Goal: Information Seeking & Learning: Learn about a topic

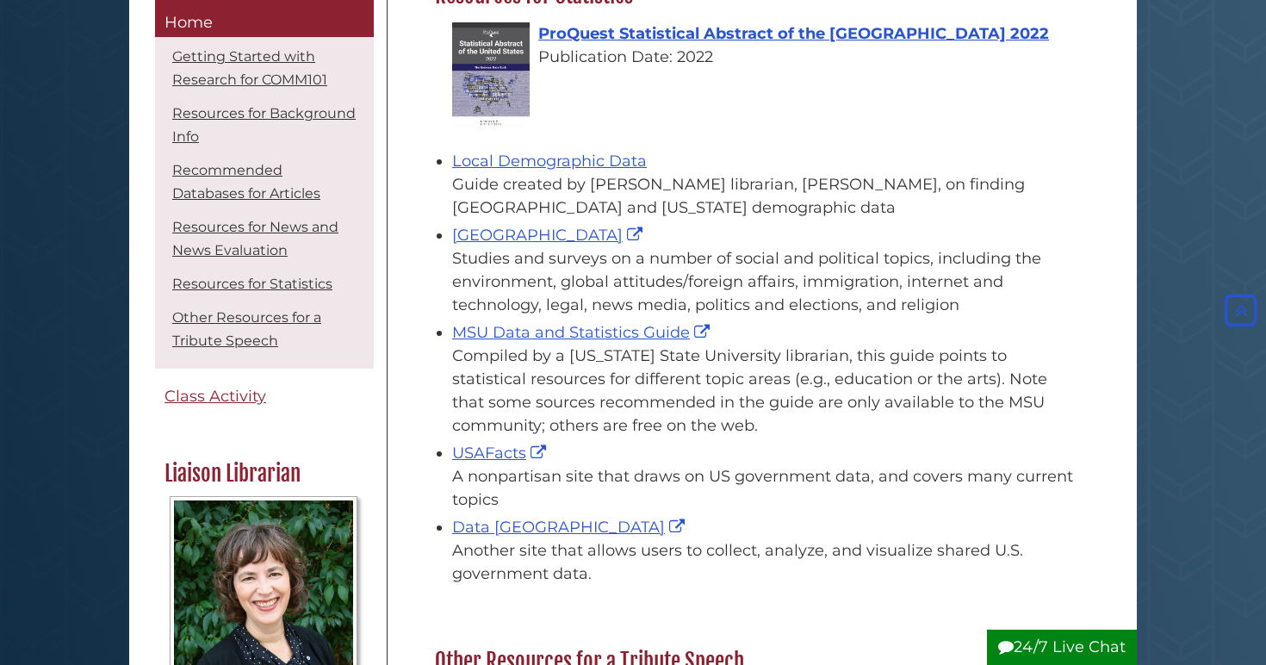
scroll to position [2154, 0]
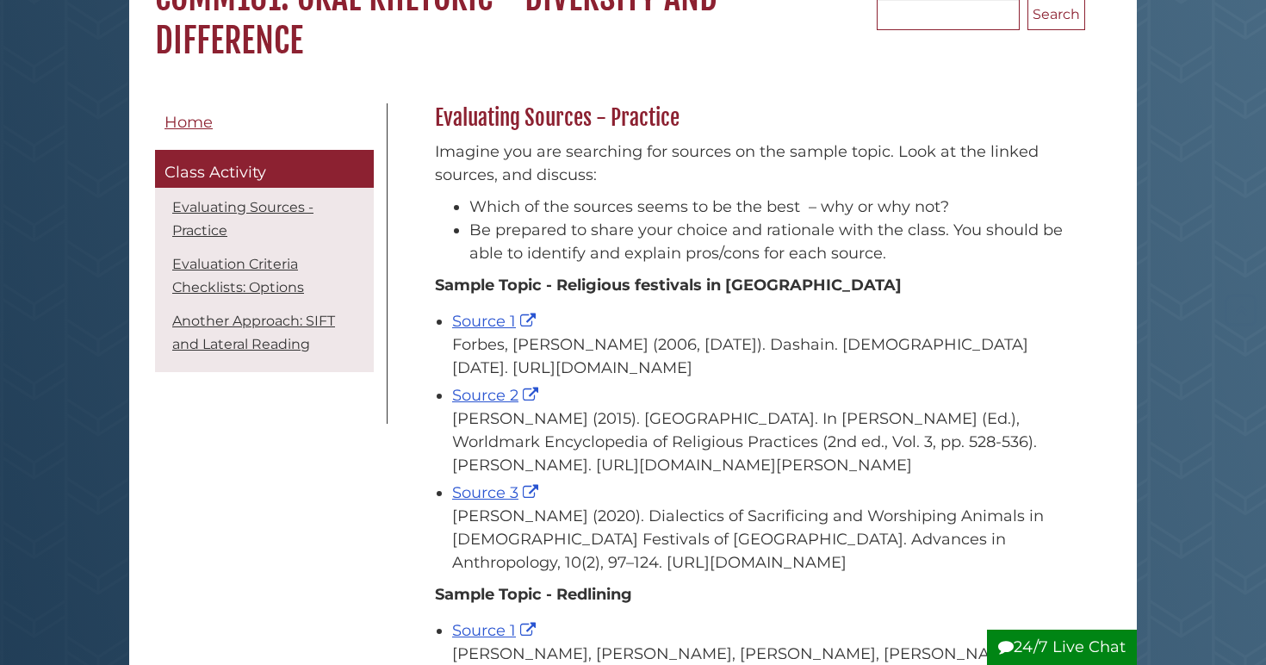
scroll to position [207, 0]
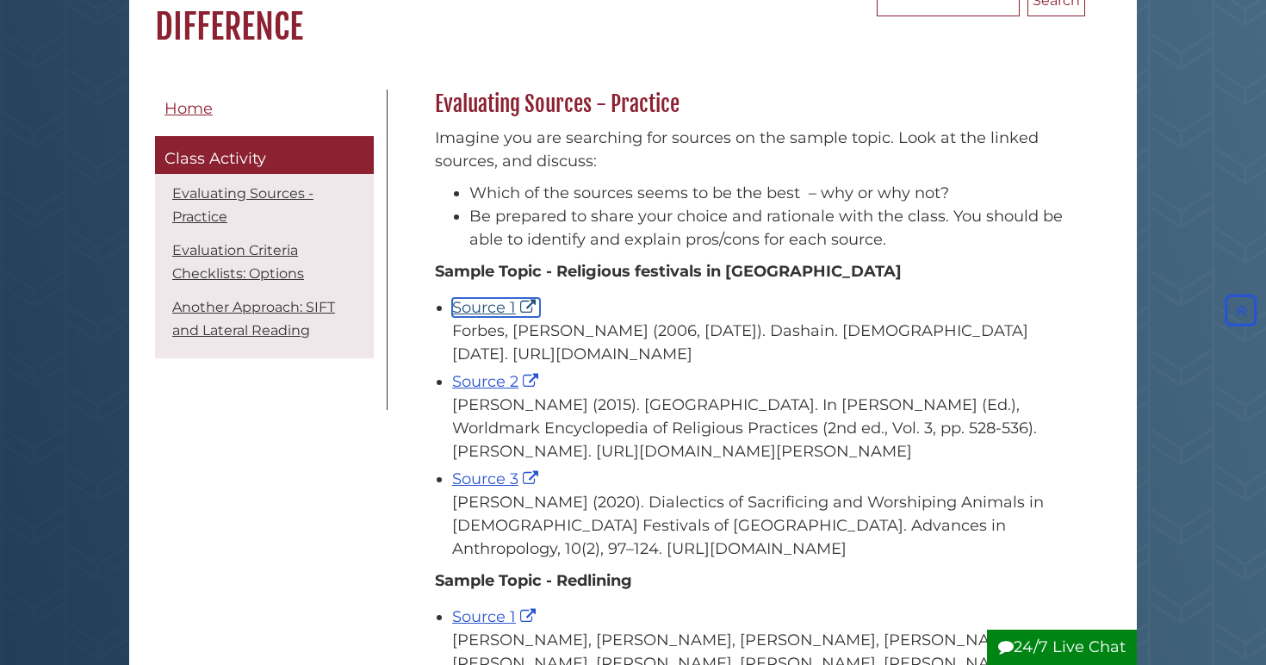
click at [494, 309] on link "Source 1" at bounding box center [496, 307] width 88 height 19
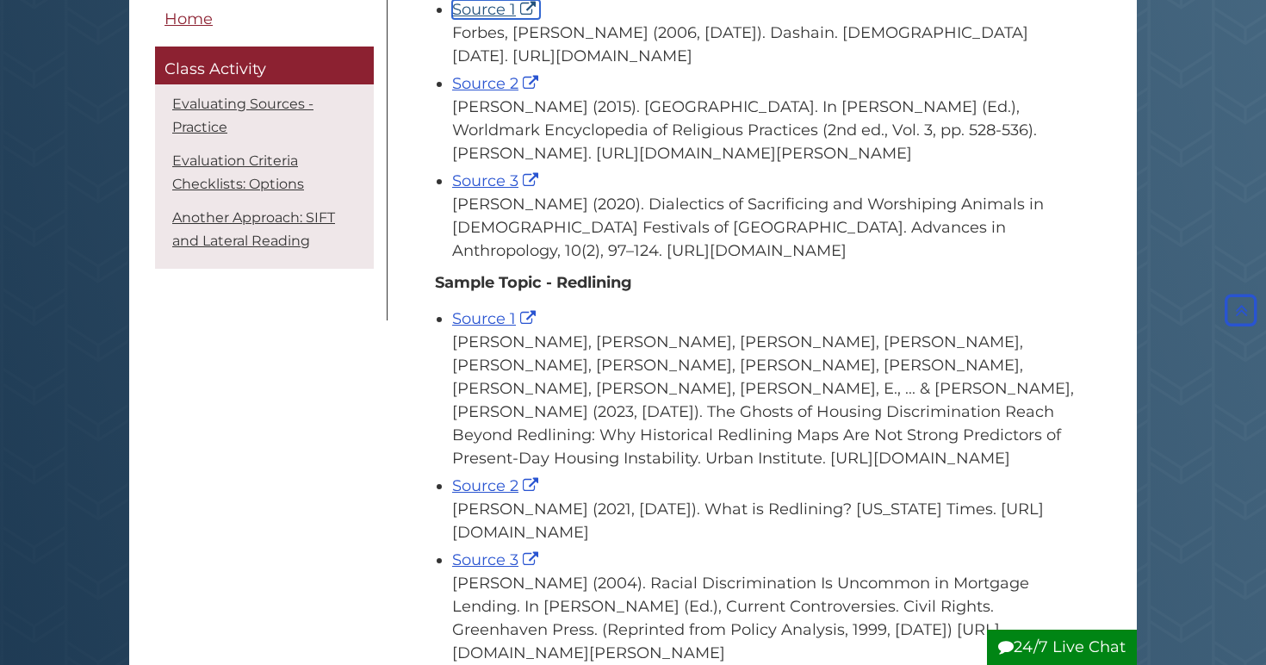
scroll to position [504, 0]
click at [505, 94] on link "Source 2" at bounding box center [497, 84] width 90 height 19
click at [484, 216] on li "Source 3 Dahal, B. P. (2020). Dialectics of Sacrificing and Worshiping Animals …" at bounding box center [764, 214] width 625 height 97
click at [484, 191] on link "Source 3" at bounding box center [497, 181] width 90 height 19
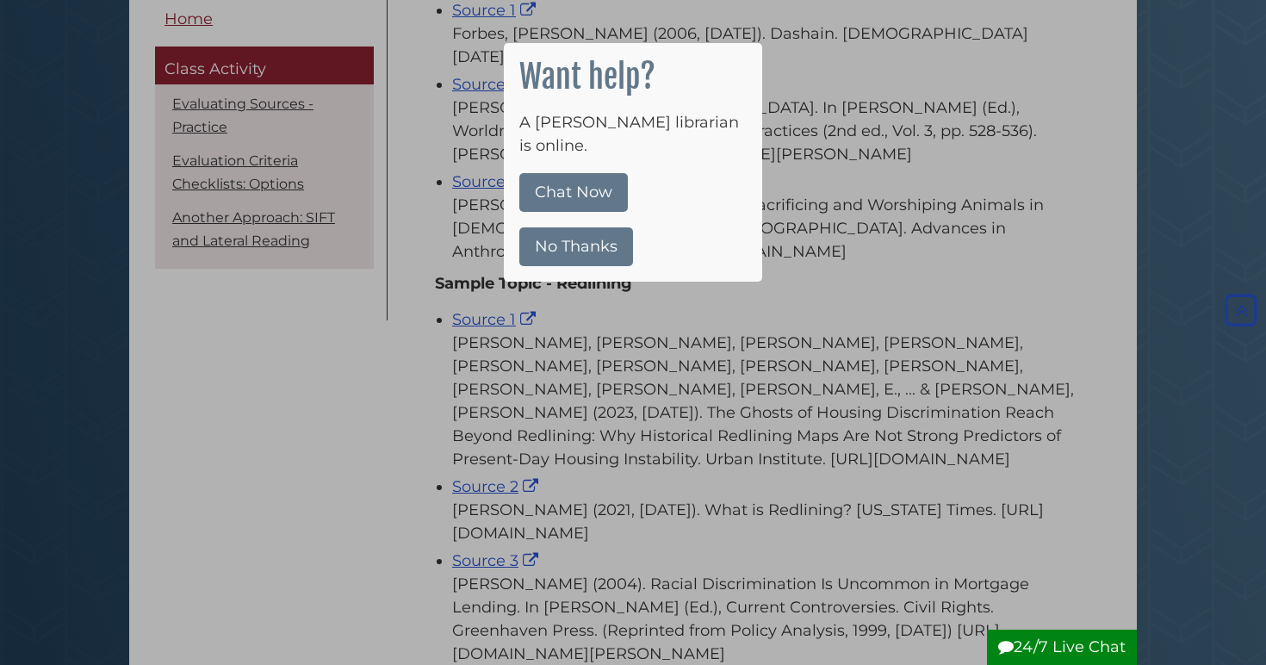
click at [608, 235] on button "No Thanks" at bounding box center [576, 246] width 114 height 39
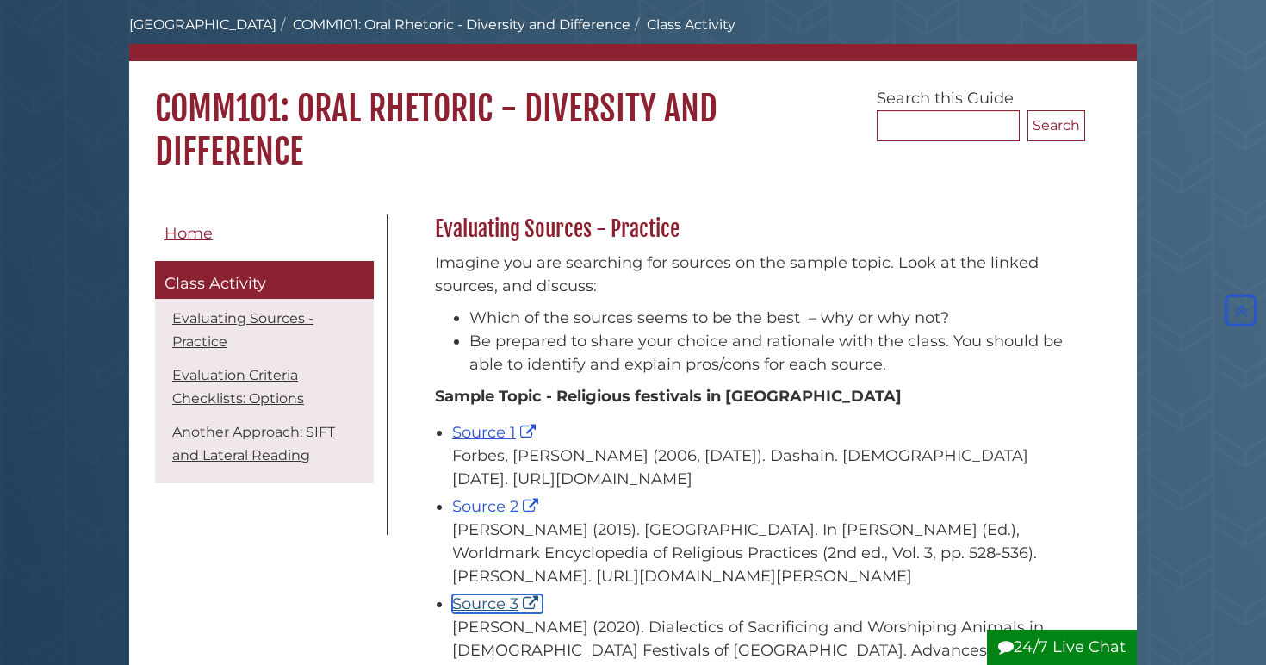
scroll to position [0, 0]
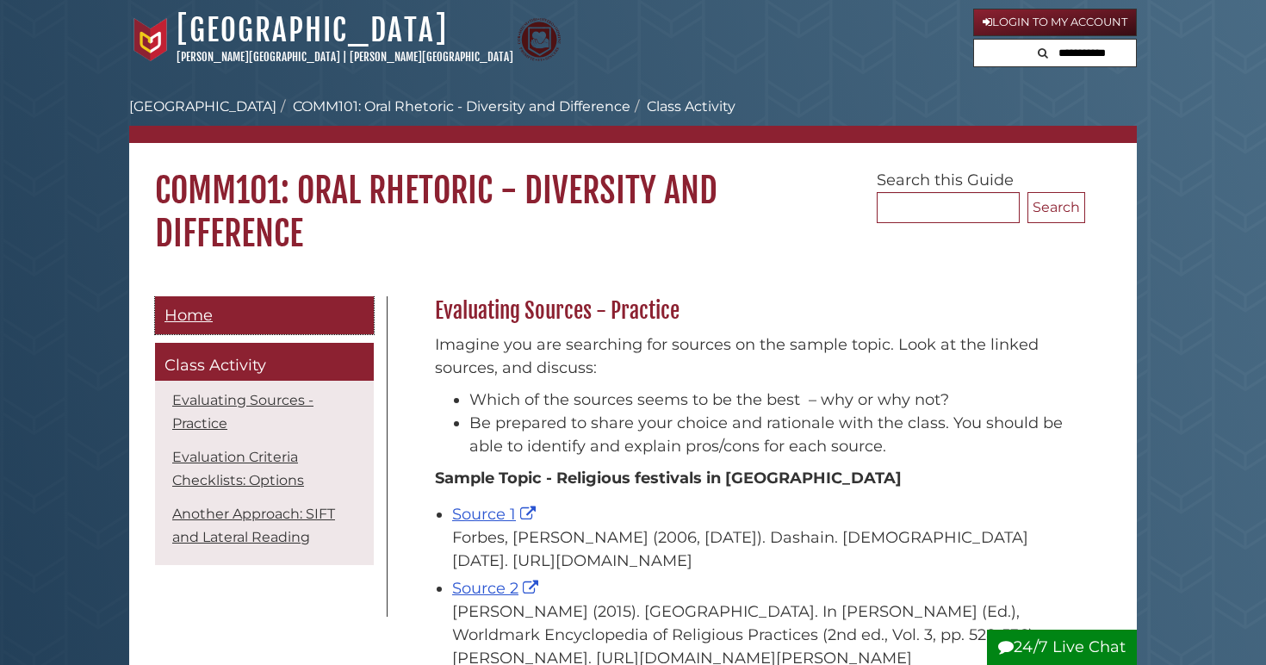
click at [207, 318] on span "Home" at bounding box center [189, 315] width 48 height 19
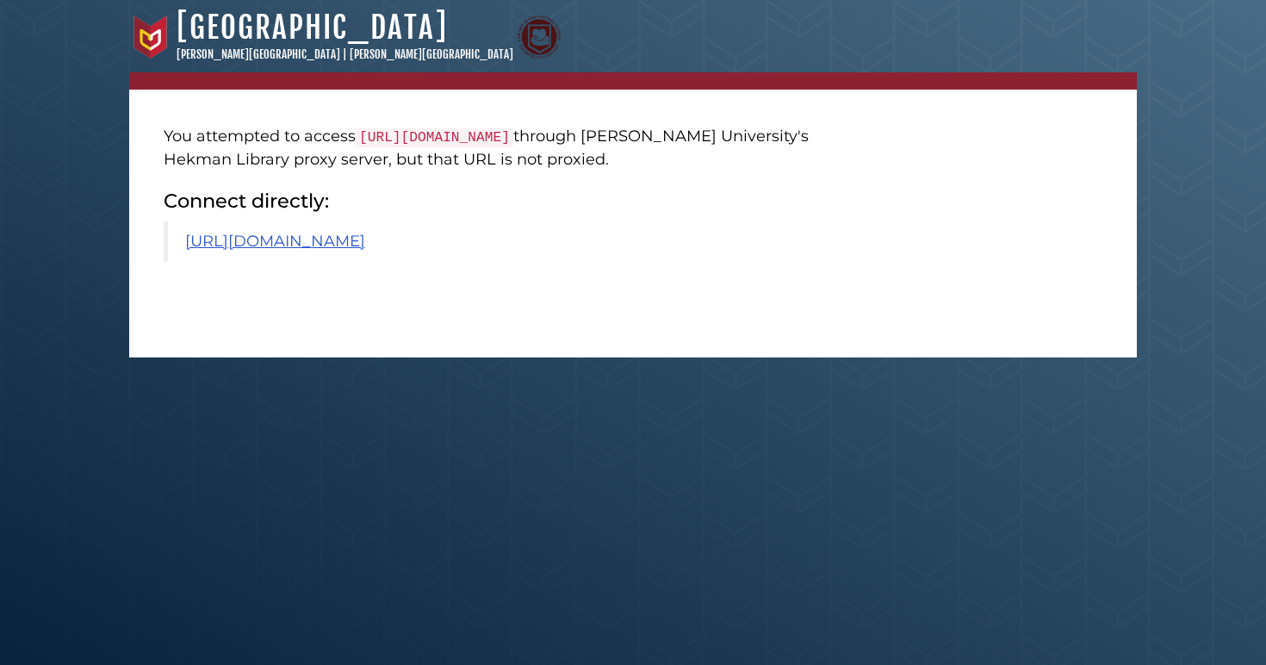
click at [566, 262] on blockquote "[URL][DOMAIN_NAME]" at bounding box center [510, 241] width 693 height 40
click at [365, 251] on link "[URL][DOMAIN_NAME]" at bounding box center [275, 241] width 180 height 19
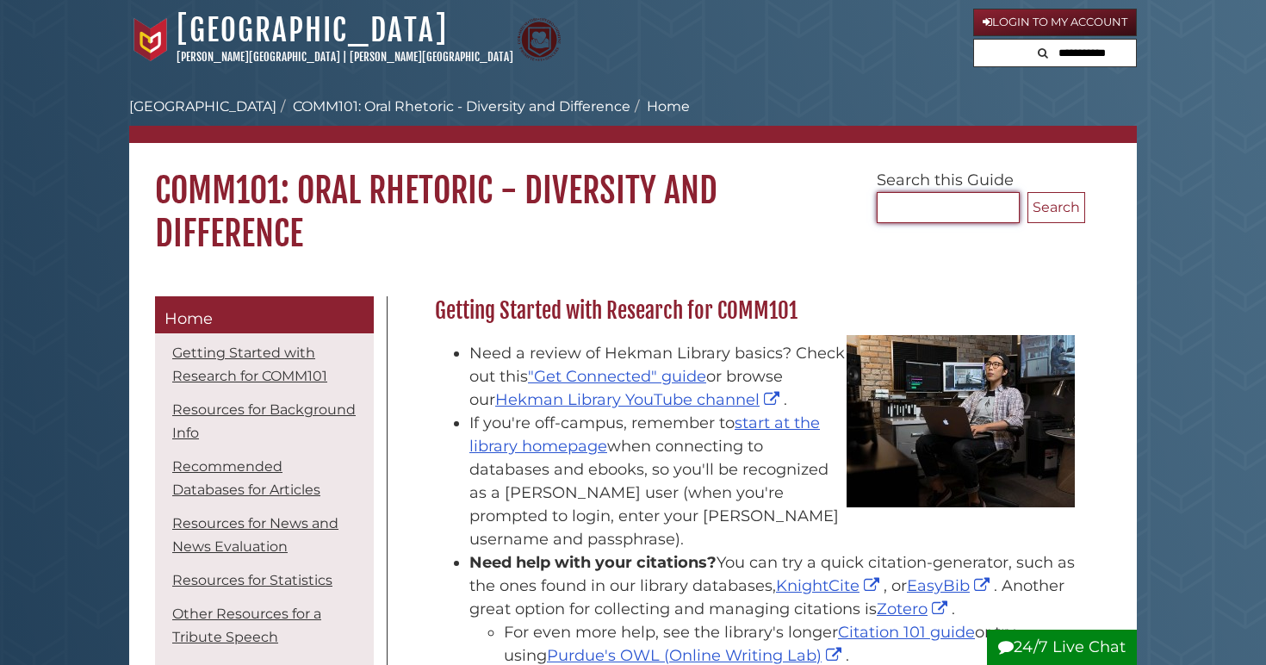
click at [972, 194] on input "Search..." at bounding box center [948, 207] width 143 height 31
type input "**********"
click at [1028, 192] on button "Search" at bounding box center [1057, 207] width 58 height 31
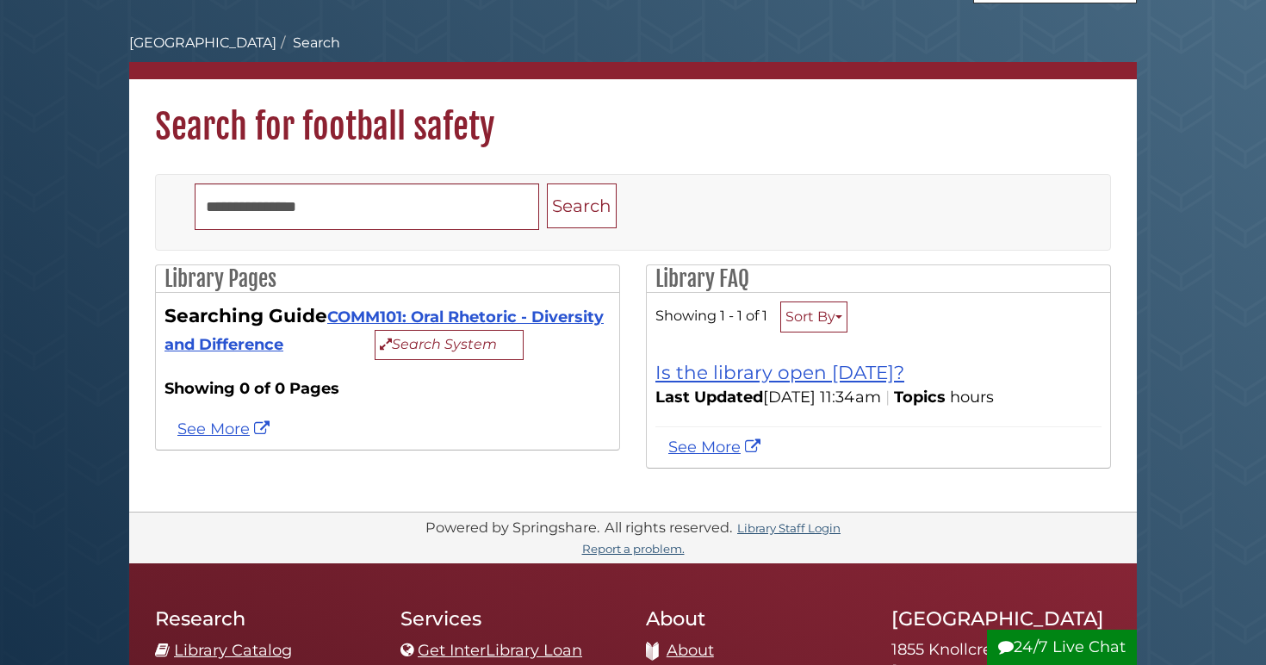
scroll to position [65, 0]
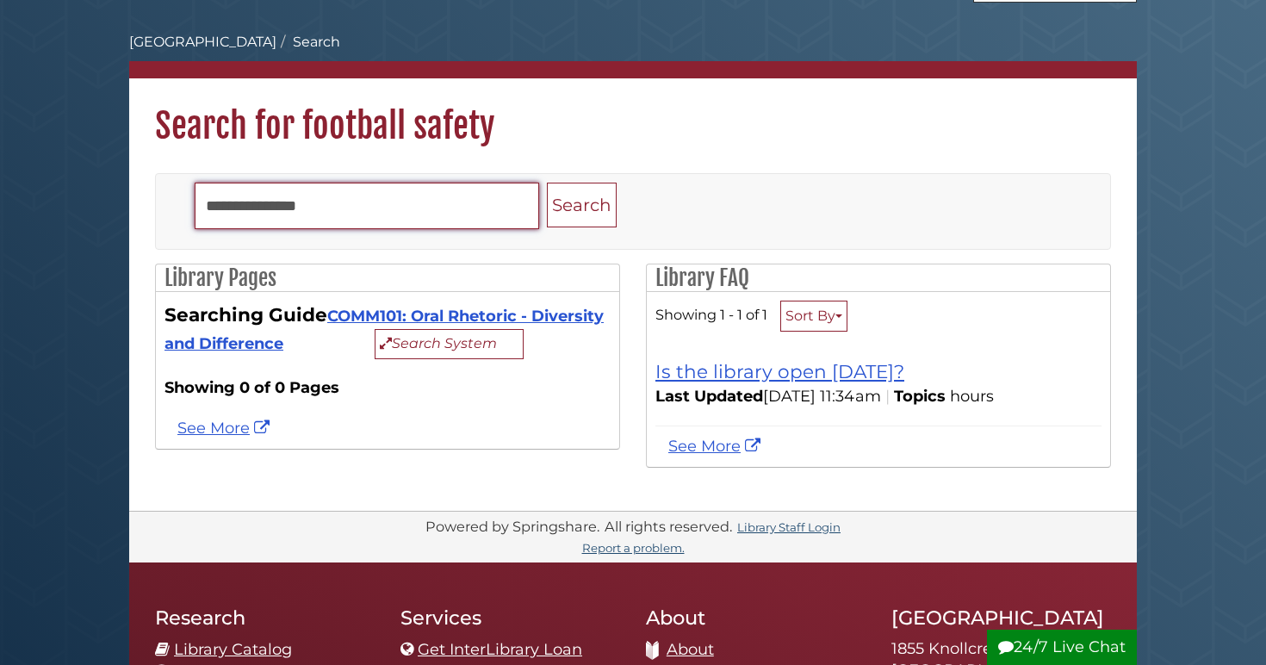
drag, startPoint x: 434, startPoint y: 215, endPoint x: 271, endPoint y: 210, distance: 163.7
click at [271, 210] on input "**********" at bounding box center [367, 206] width 345 height 47
click at [547, 183] on button "Search" at bounding box center [582, 206] width 70 height 46
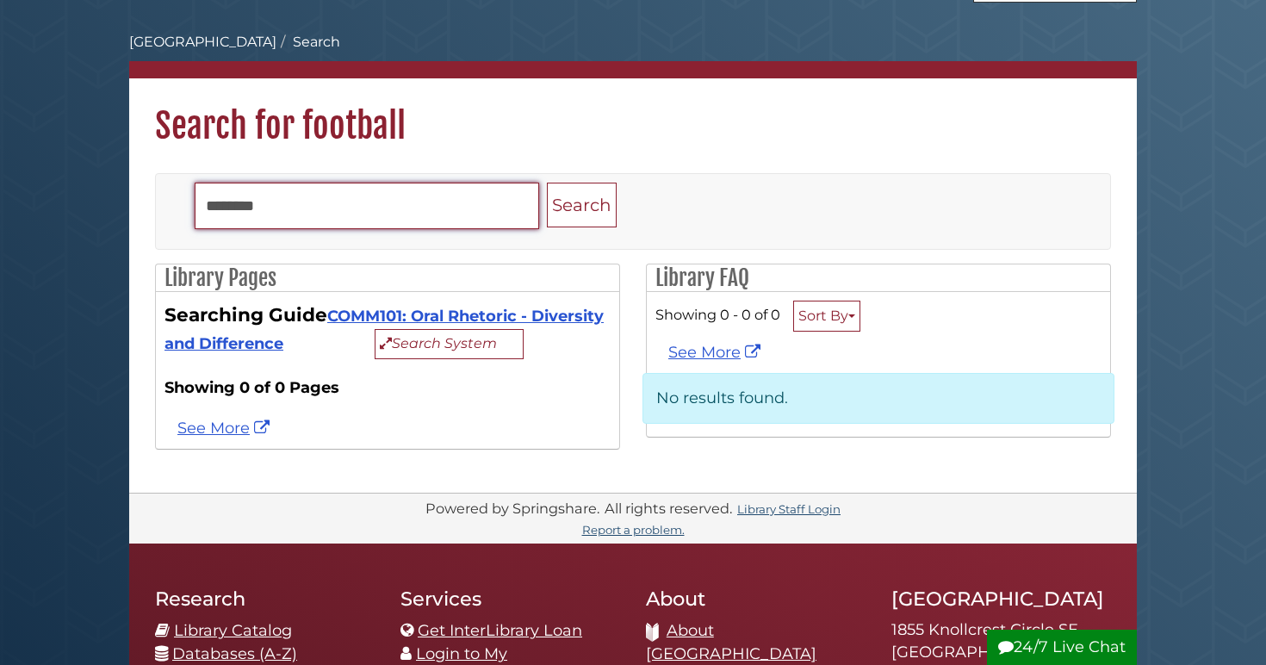
drag, startPoint x: 388, startPoint y: 212, endPoint x: 320, endPoint y: 212, distance: 67.2
click at [320, 212] on input "********" at bounding box center [367, 206] width 345 height 47
type input "*"
click at [547, 183] on button "Search" at bounding box center [582, 206] width 70 height 46
drag, startPoint x: 397, startPoint y: 196, endPoint x: 196, endPoint y: 205, distance: 200.9
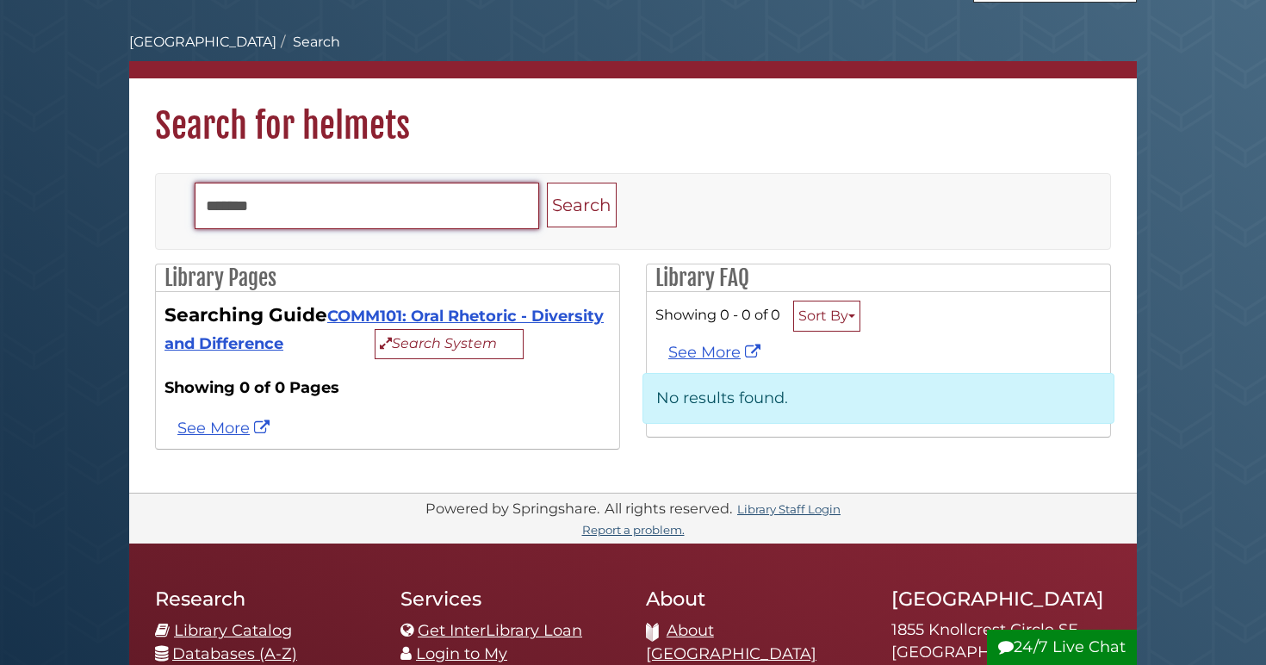
click at [196, 205] on input "*******" at bounding box center [367, 206] width 345 height 47
type input "**********"
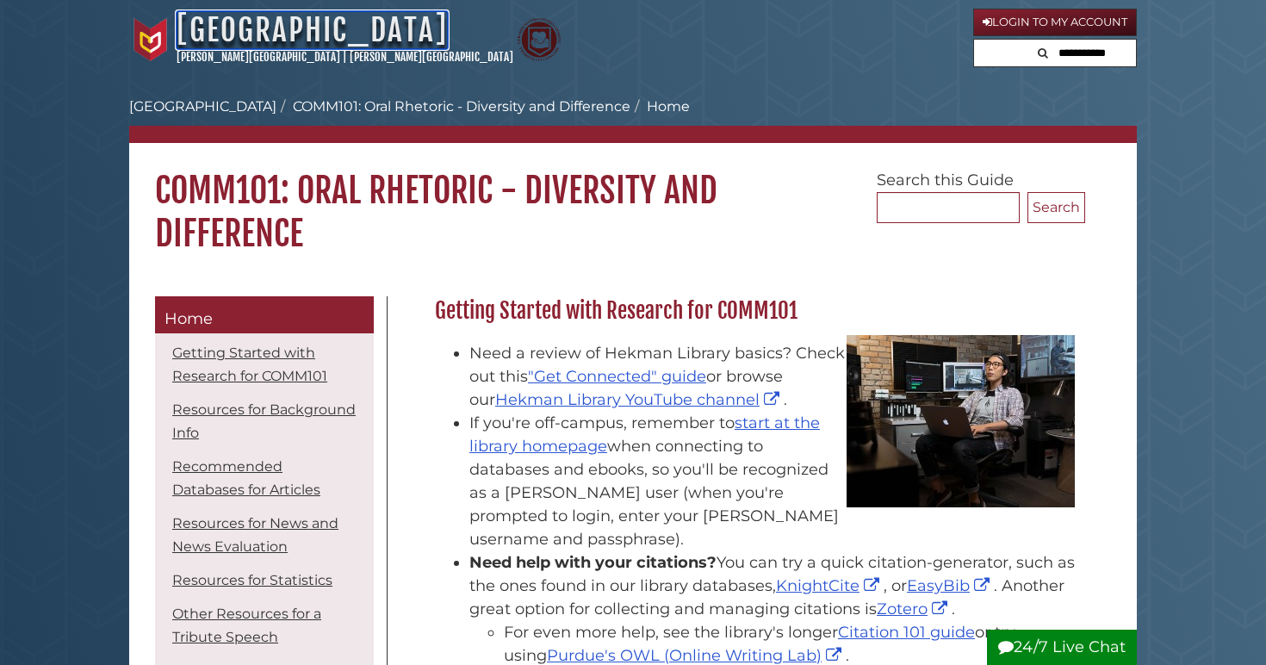
click at [319, 16] on link "[GEOGRAPHIC_DATA]" at bounding box center [312, 30] width 271 height 38
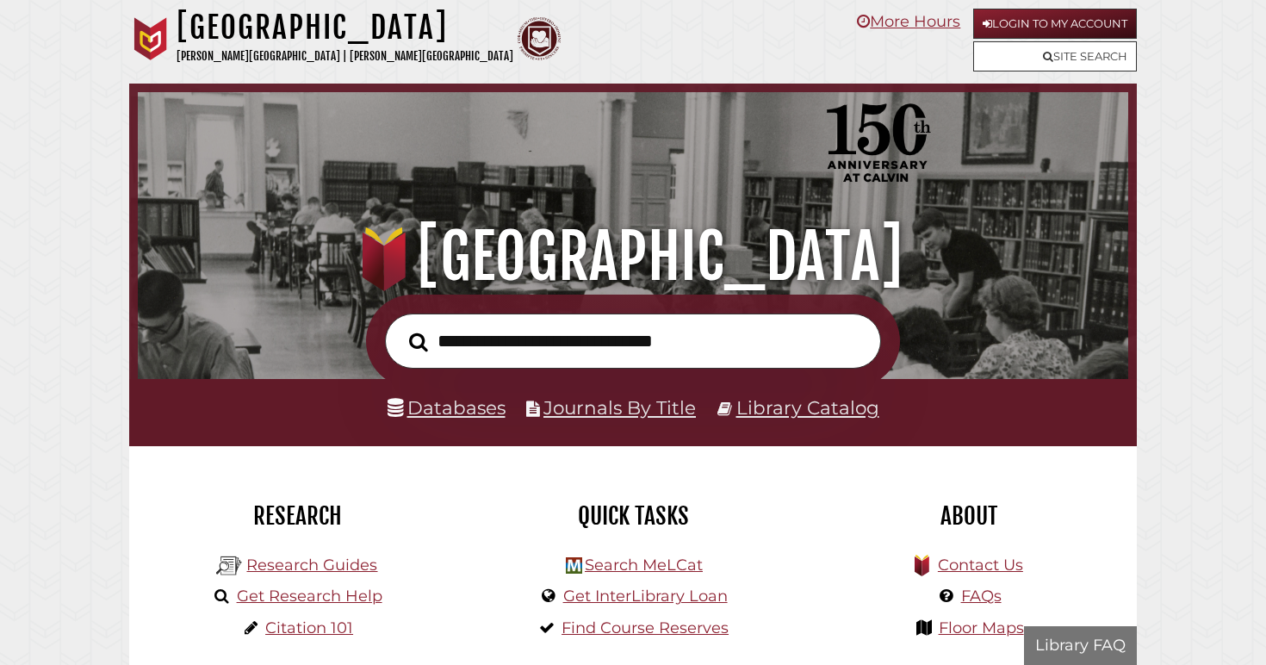
scroll to position [327, 982]
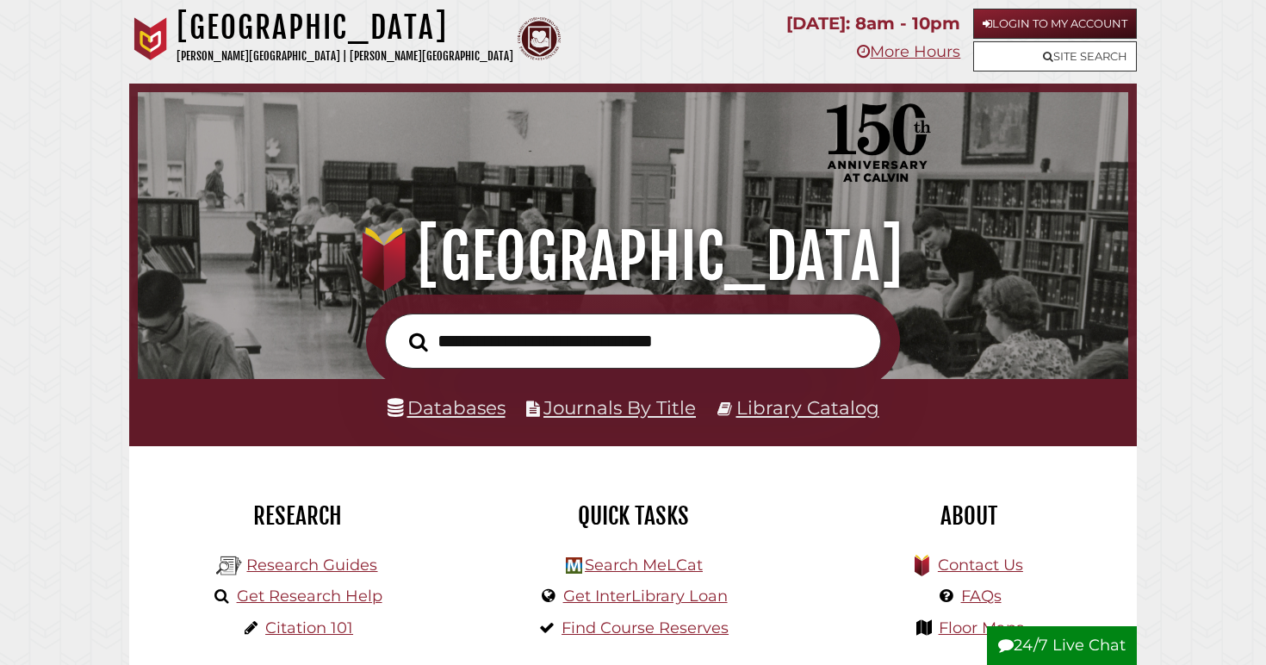
click at [591, 361] on input "text" at bounding box center [633, 342] width 496 height 56
type input "********"
click at [401, 327] on button "Search" at bounding box center [419, 341] width 36 height 29
